Goal: Task Accomplishment & Management: Manage account settings

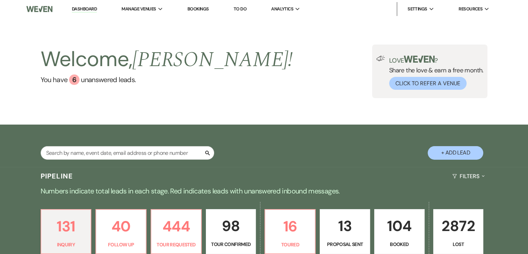
click at [78, 12] on link "Dashboard" at bounding box center [84, 9] width 25 height 7
click at [78, 11] on link "Dashboard" at bounding box center [84, 9] width 25 height 7
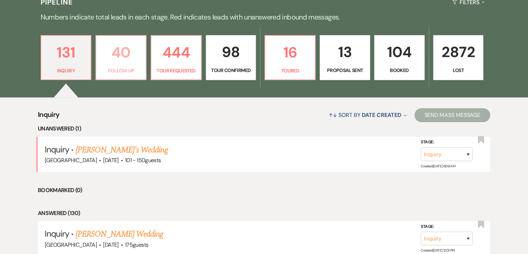
click at [118, 49] on p "40" at bounding box center [120, 52] width 41 height 23
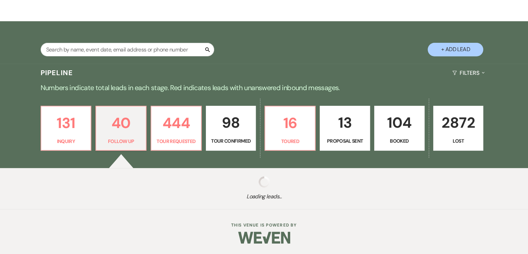
select select "9"
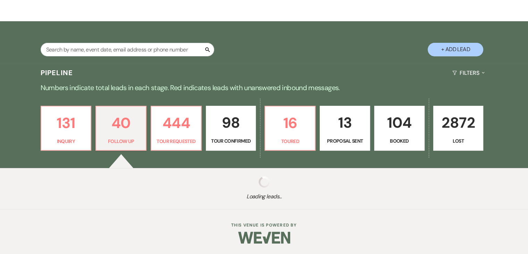
select select "9"
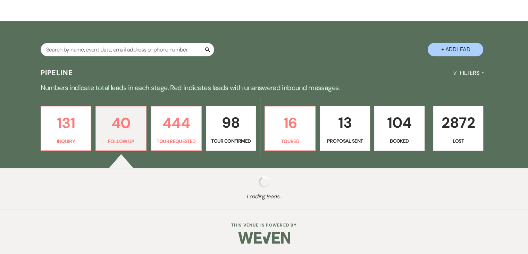
select select "9"
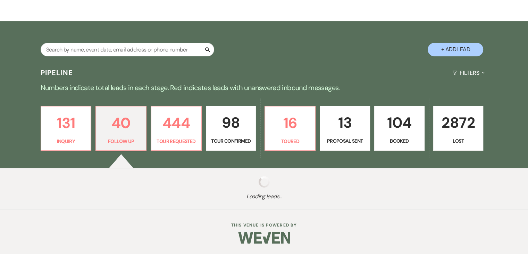
select select "9"
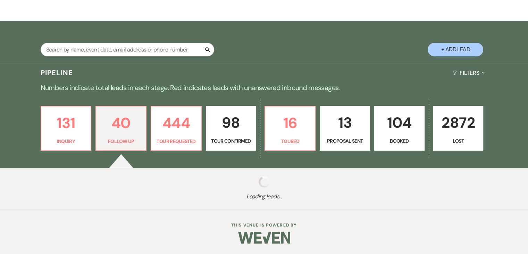
select select "9"
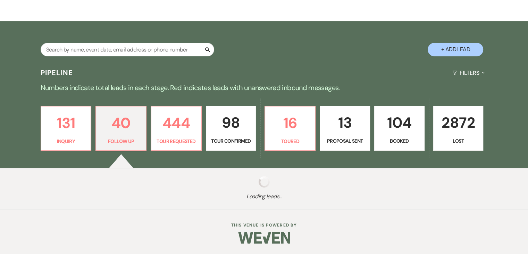
select select "9"
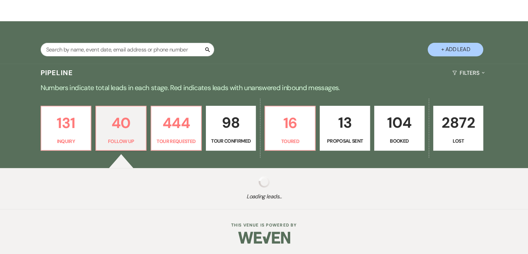
select select "9"
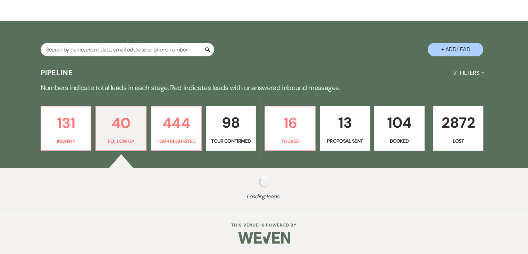
select select "9"
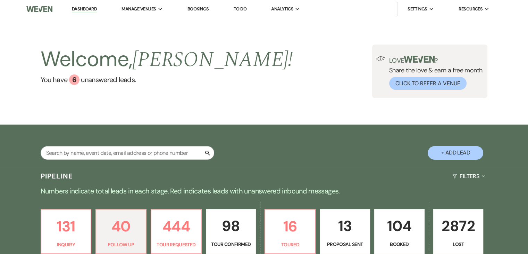
scroll to position [139, 0]
